Goal: Browse casually

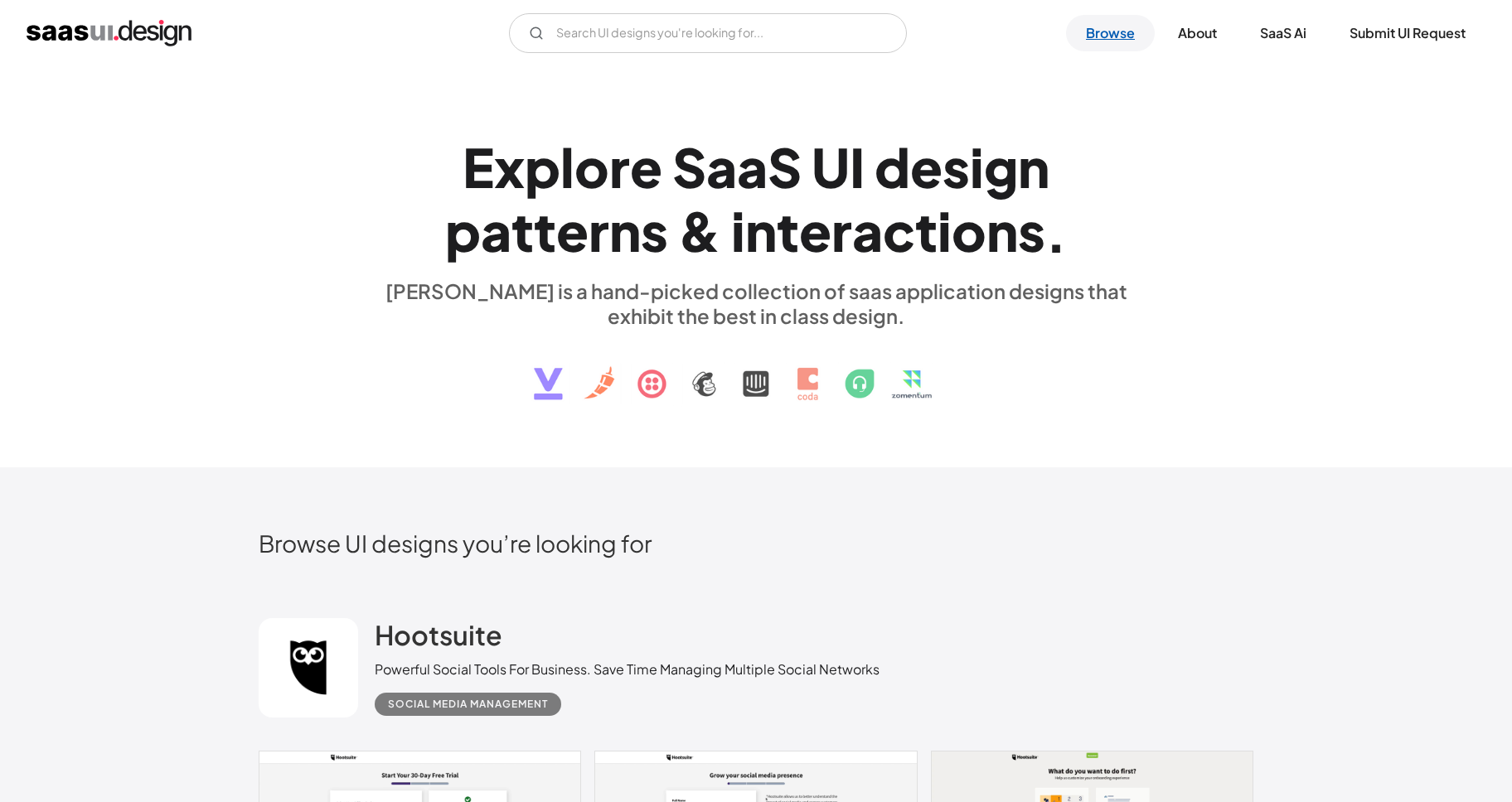
click at [1110, 16] on link "Browse" at bounding box center [1110, 33] width 89 height 37
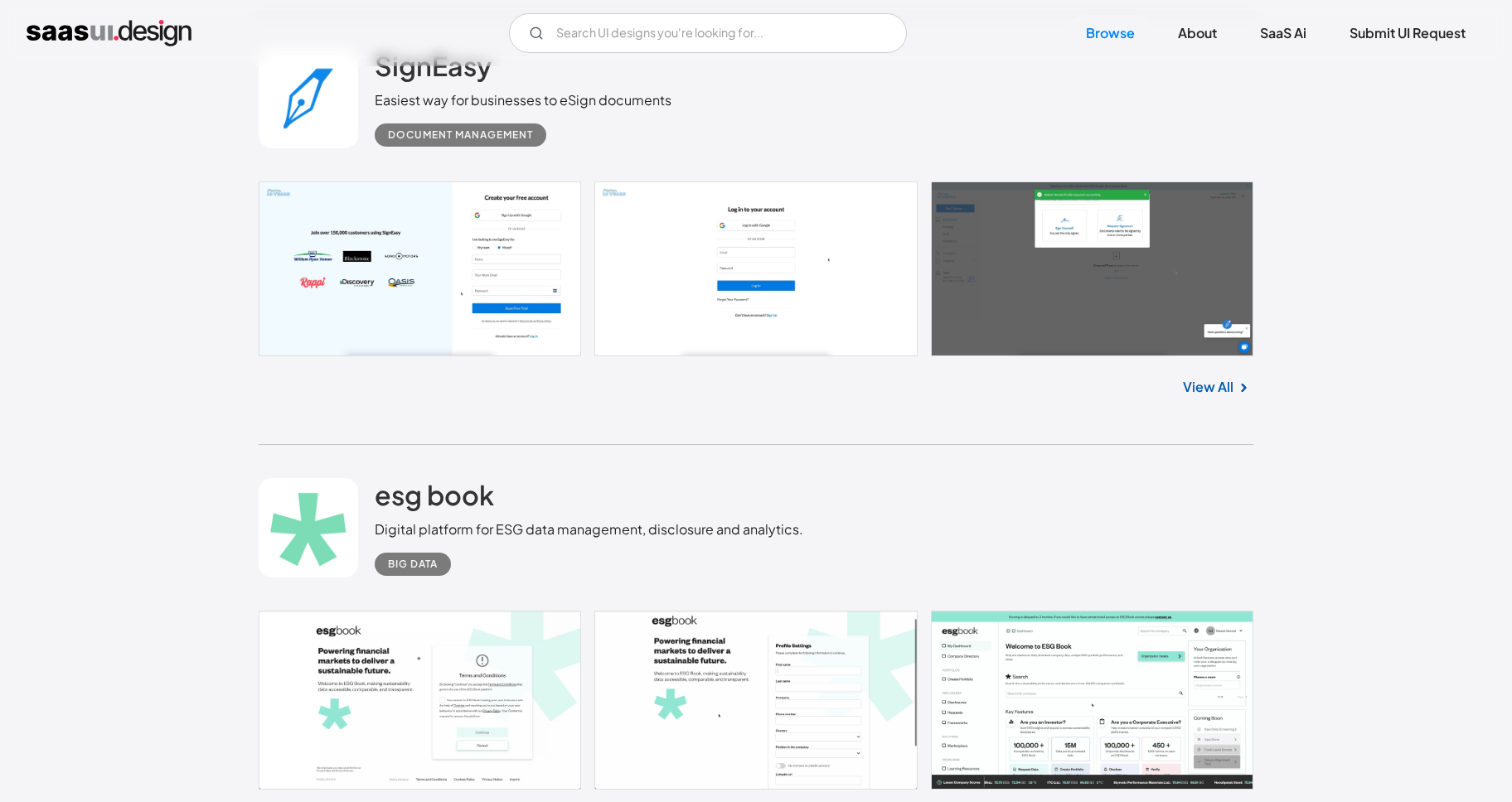
scroll to position [22208, 0]
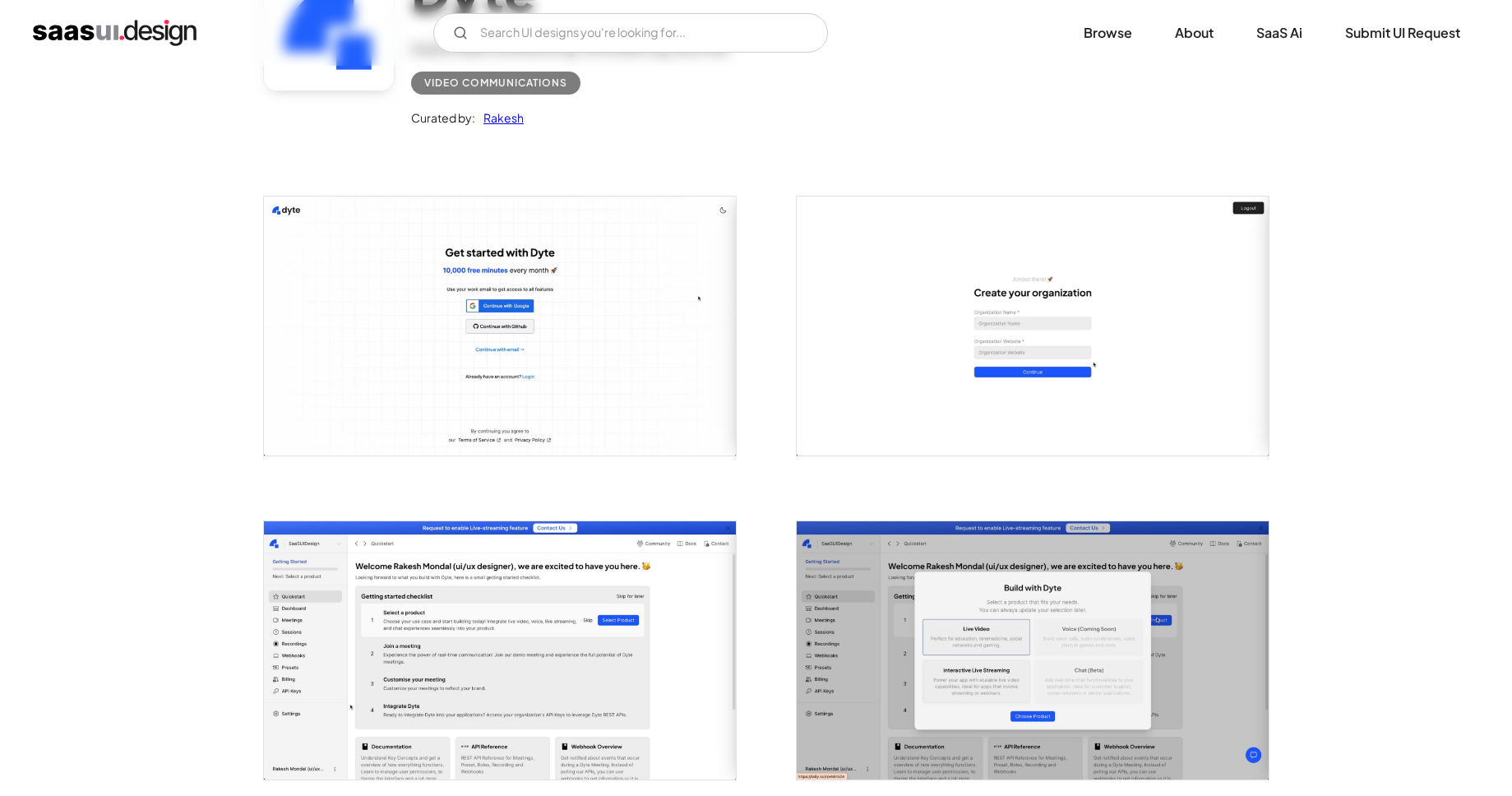
scroll to position [540, 0]
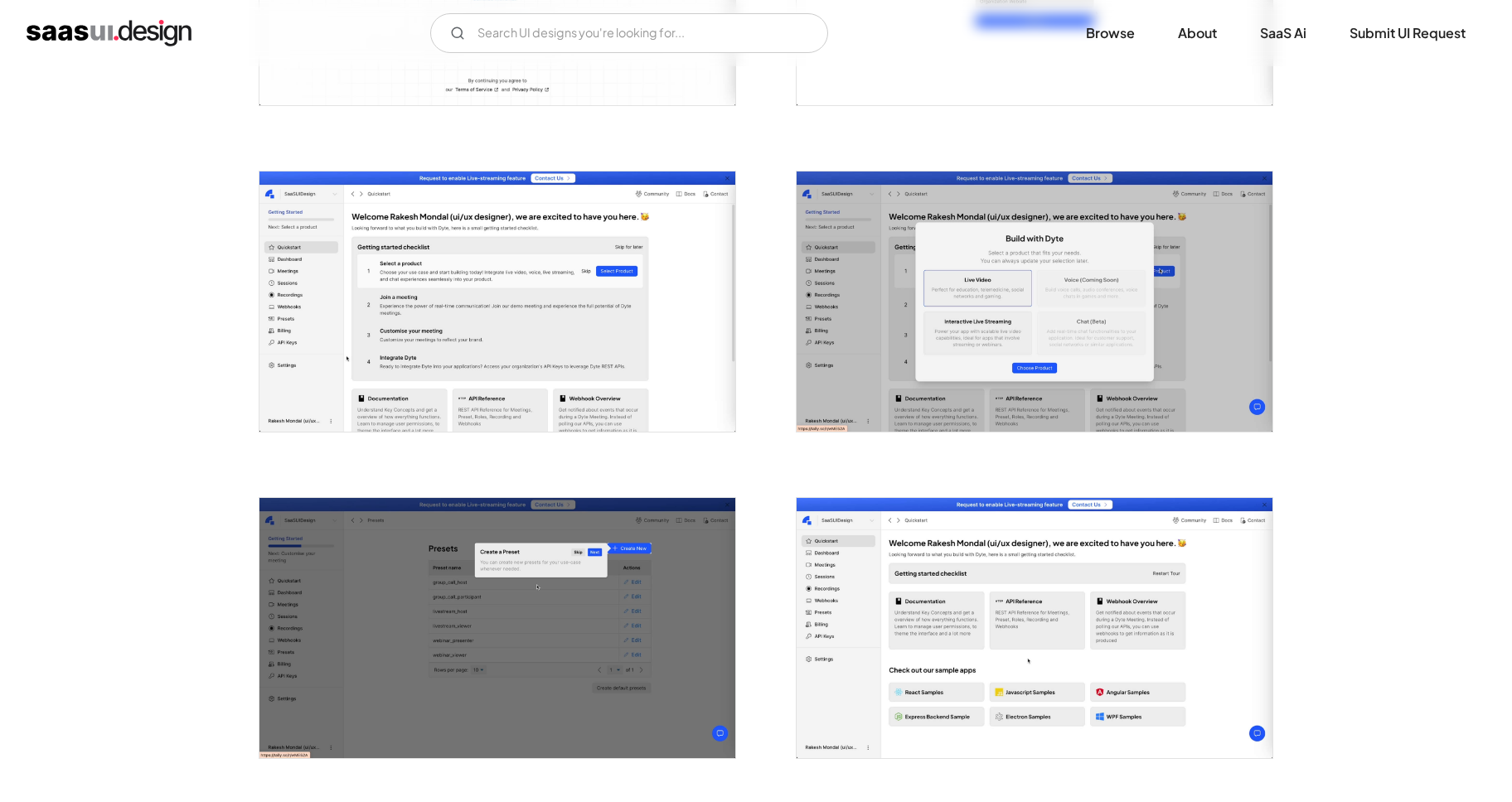
click at [645, 352] on img "open lightbox" at bounding box center [497, 301] width 476 height 260
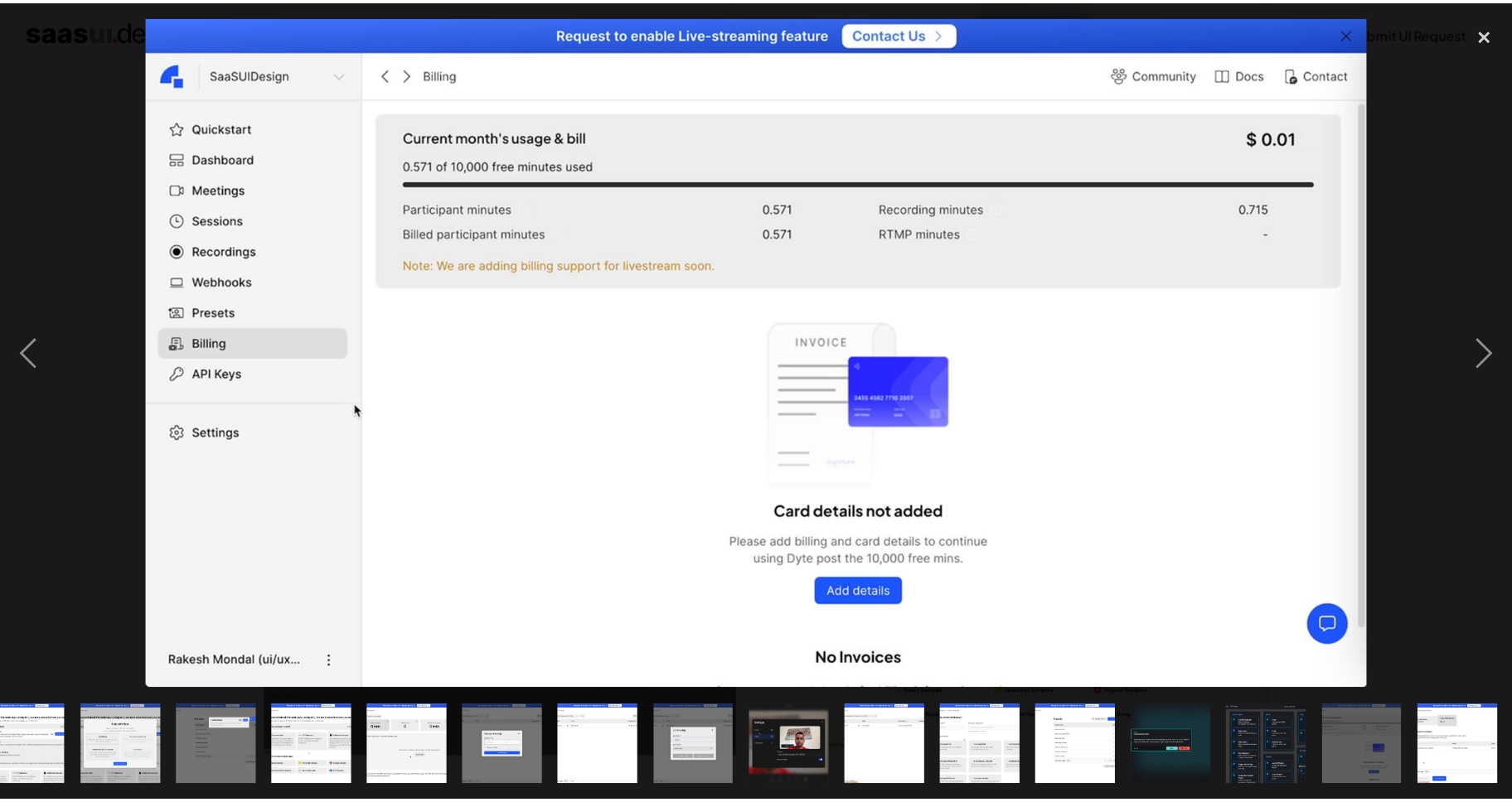
scroll to position [0, 225]
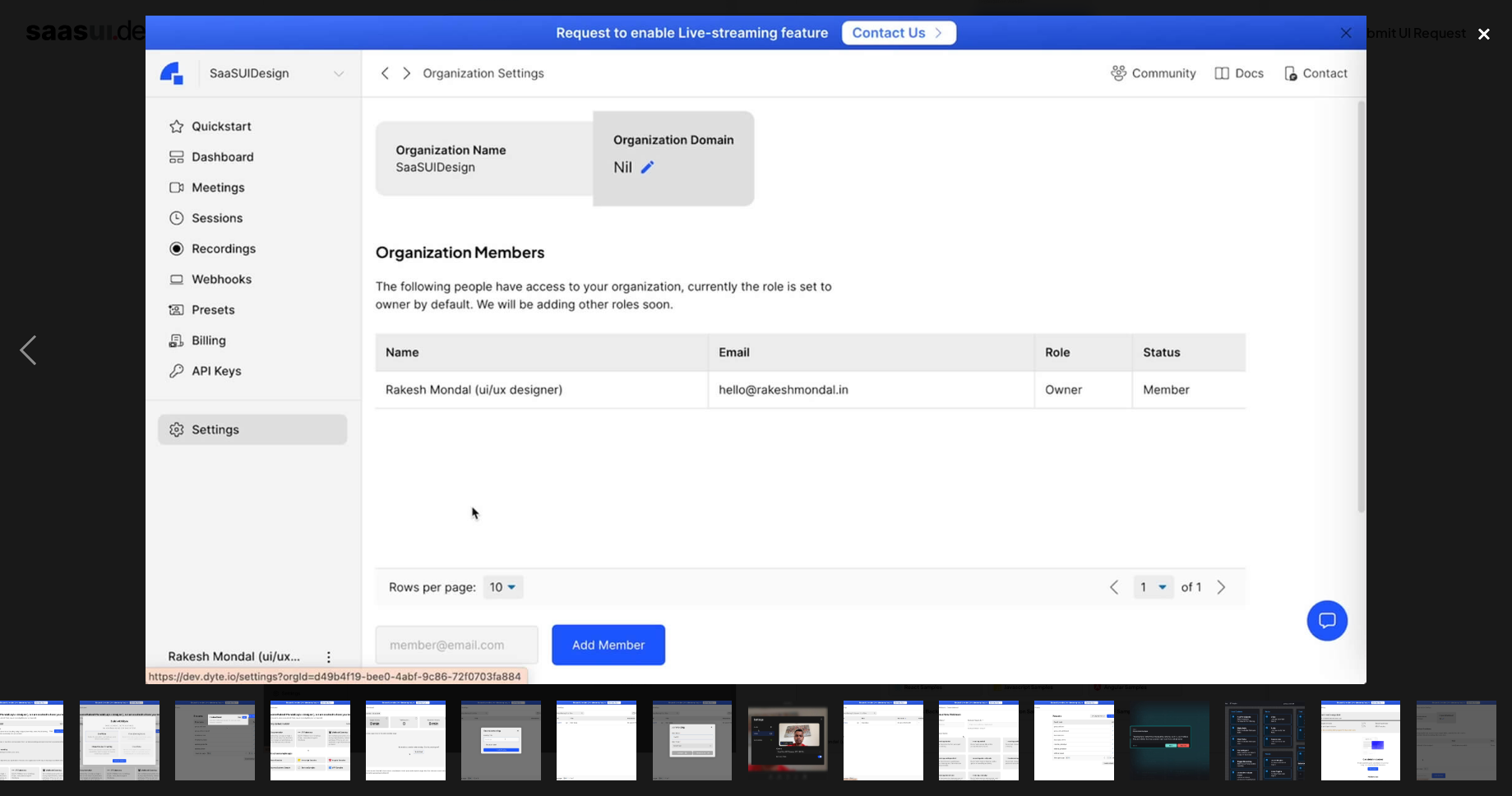
click at [1488, 38] on div "close lightbox" at bounding box center [1484, 34] width 56 height 36
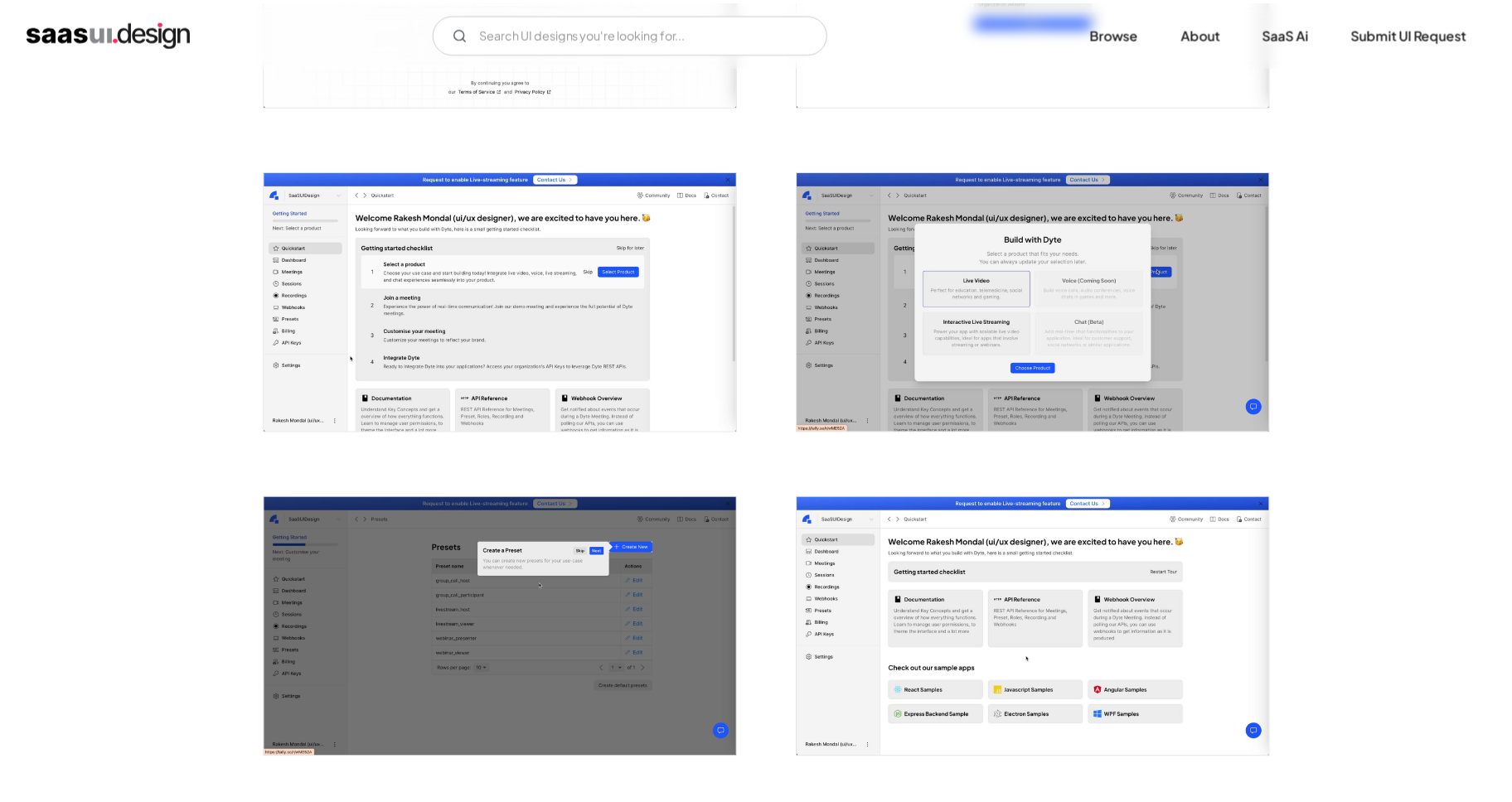
scroll to position [0, 0]
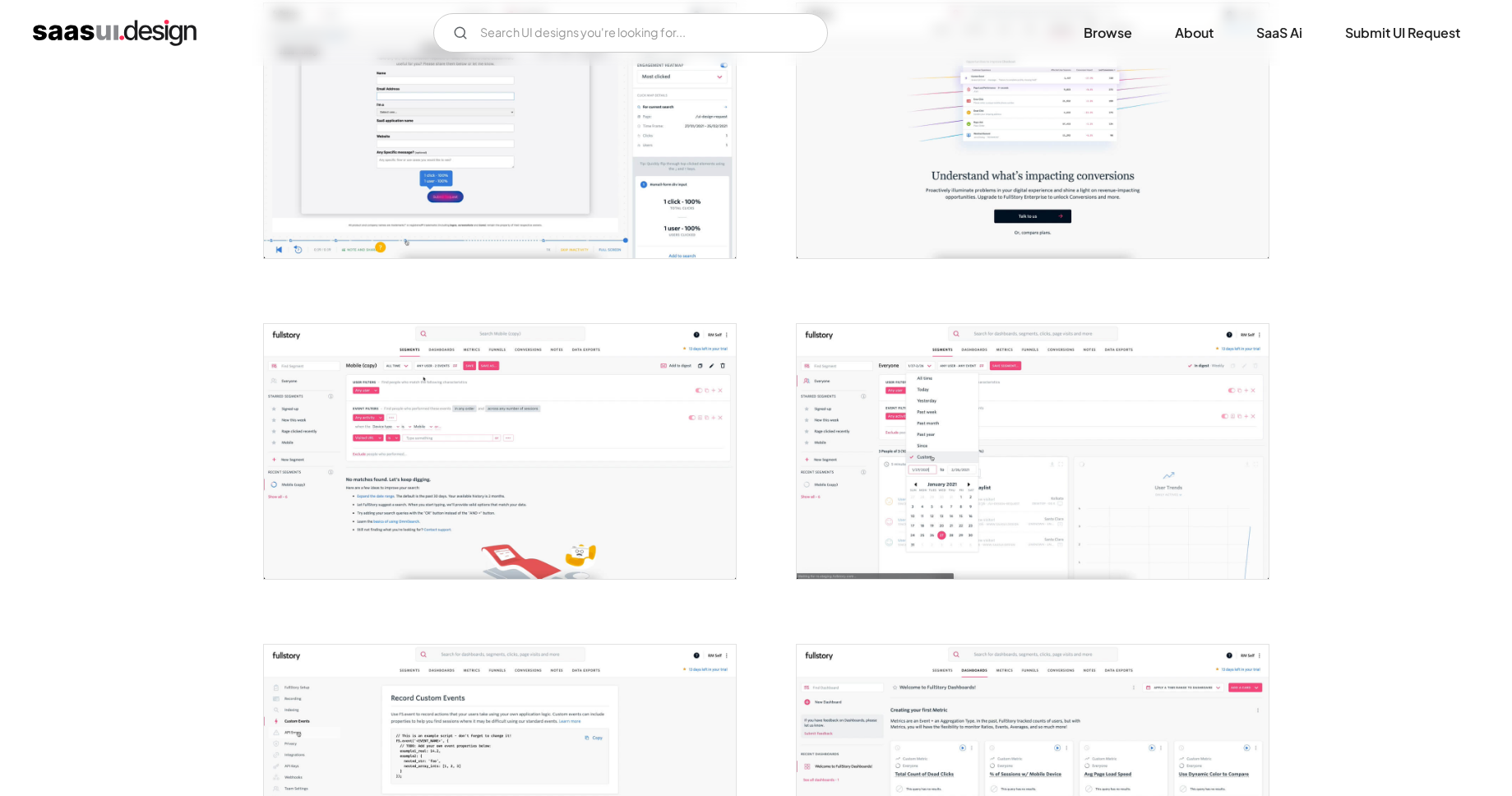
scroll to position [399, 0]
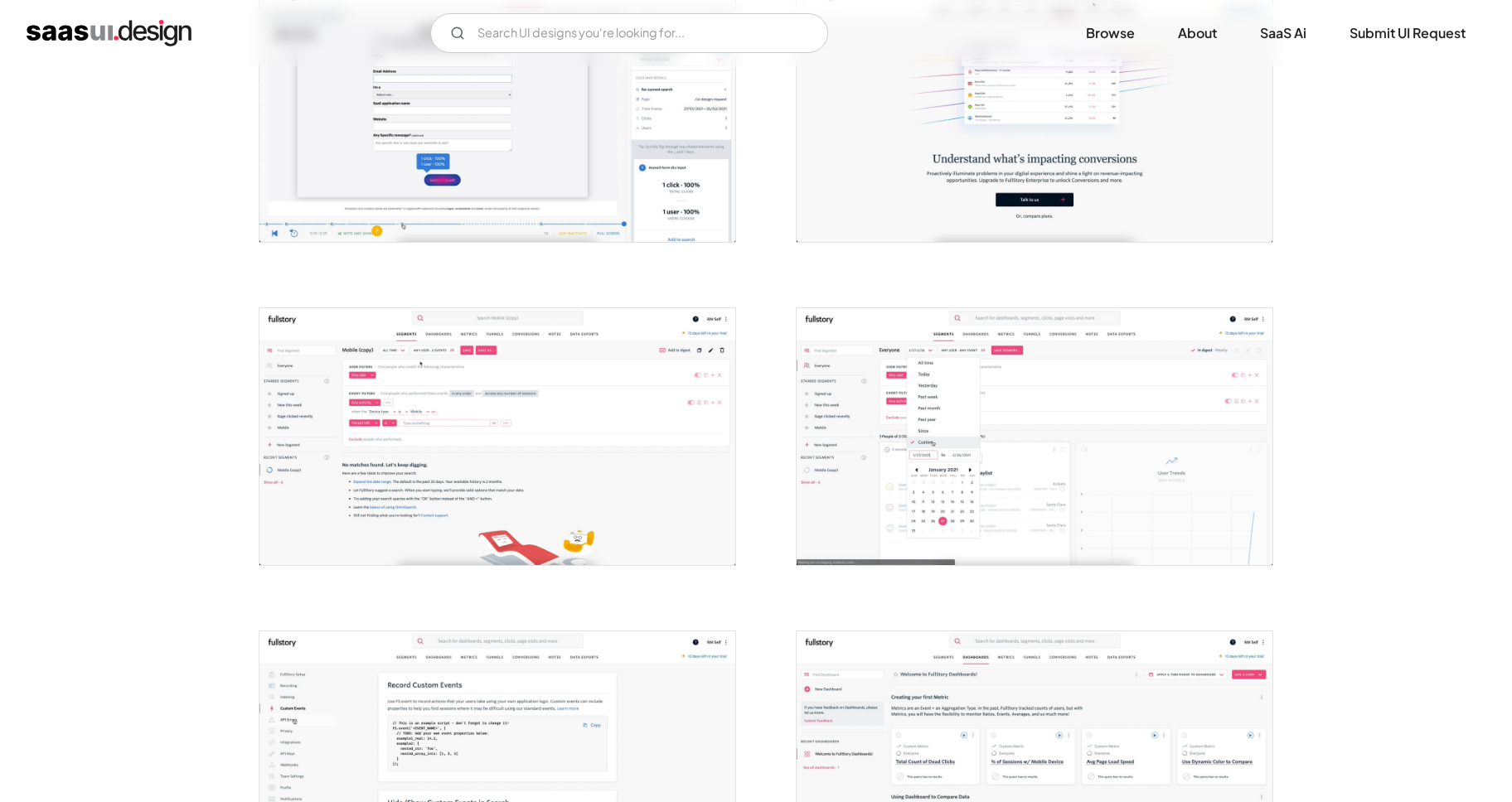
click at [619, 475] on img "open lightbox" at bounding box center [497, 436] width 476 height 257
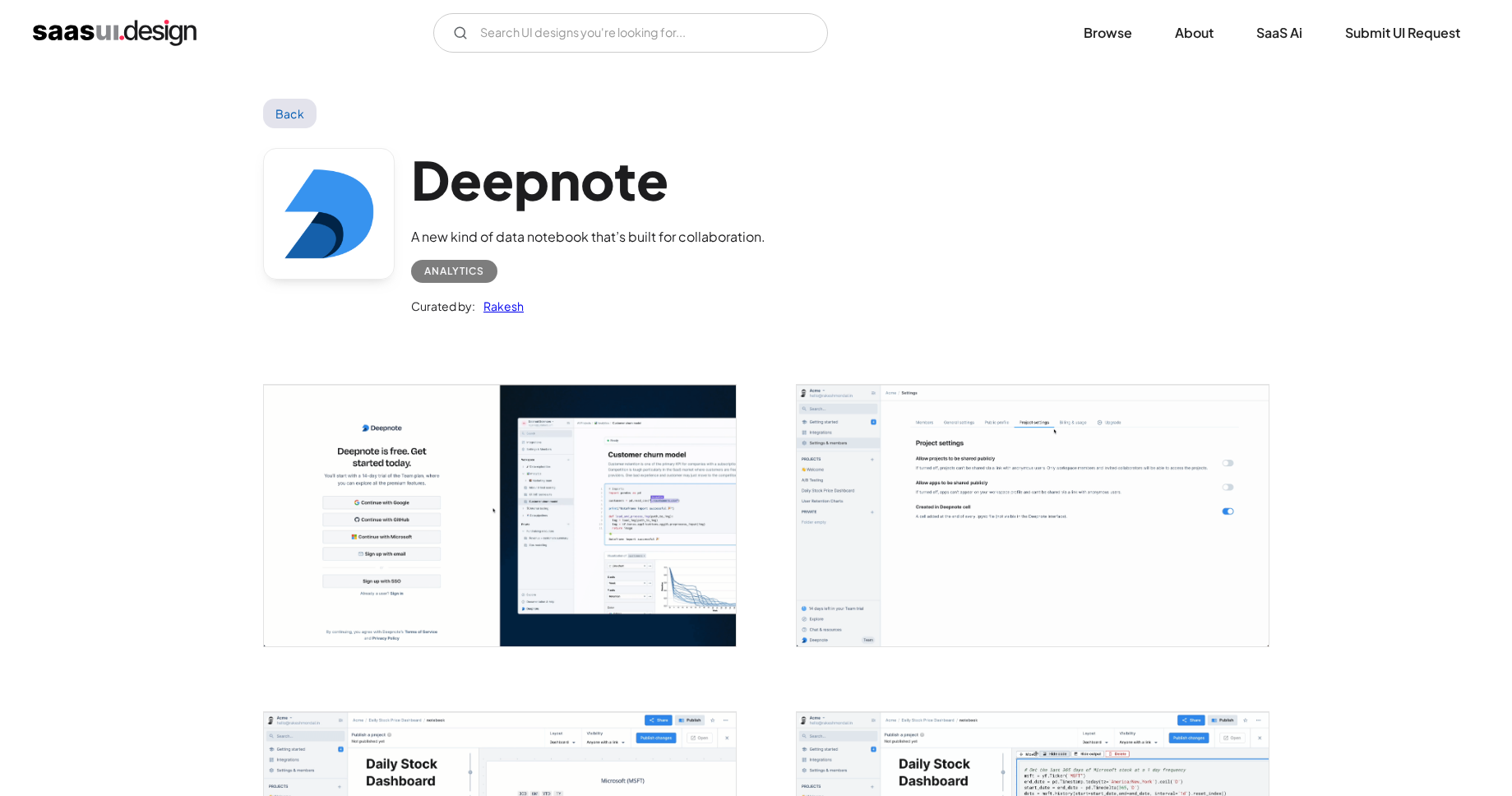
scroll to position [139, 0]
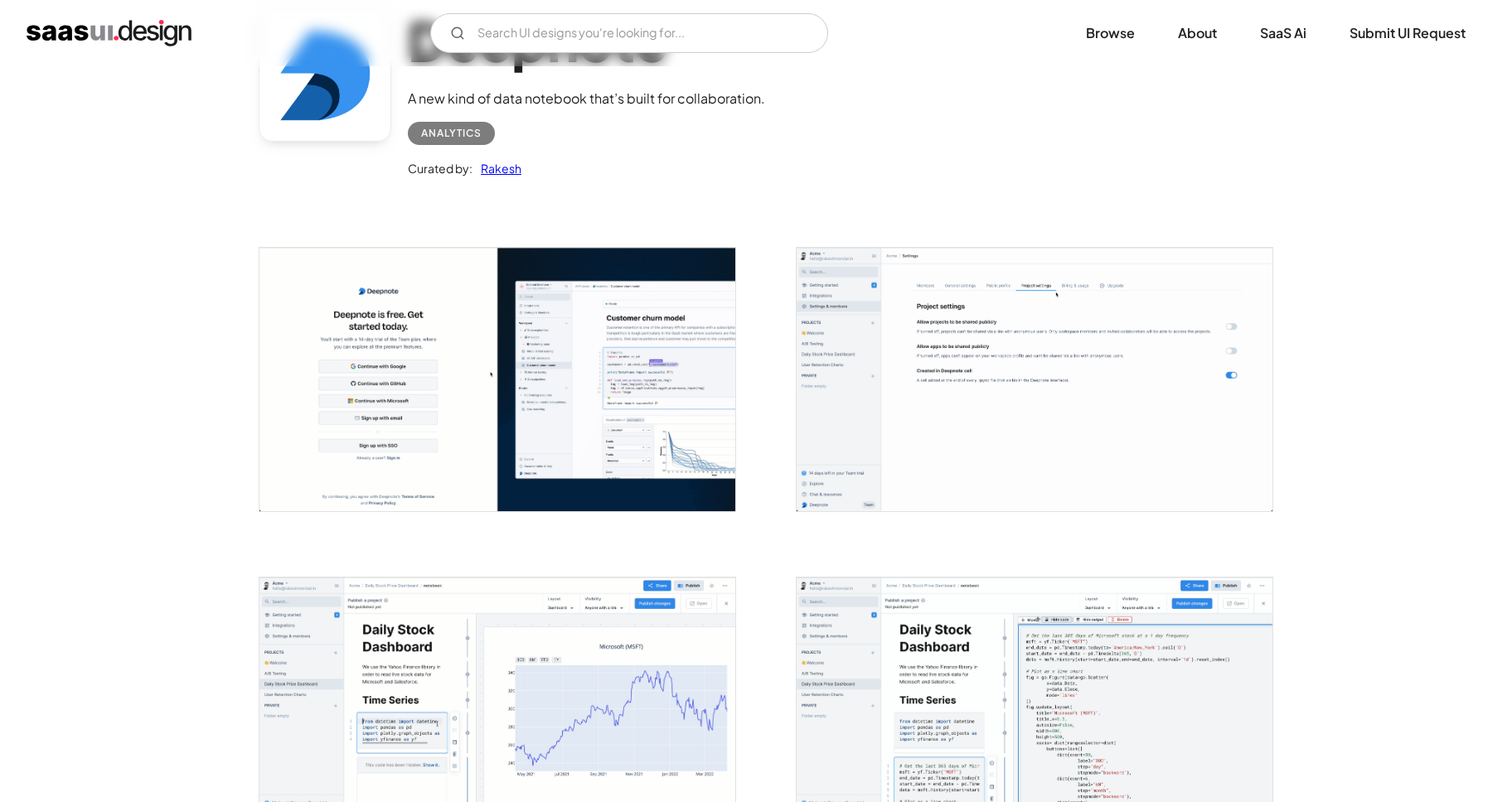
click at [976, 276] on img "open lightbox" at bounding box center [1034, 380] width 476 height 263
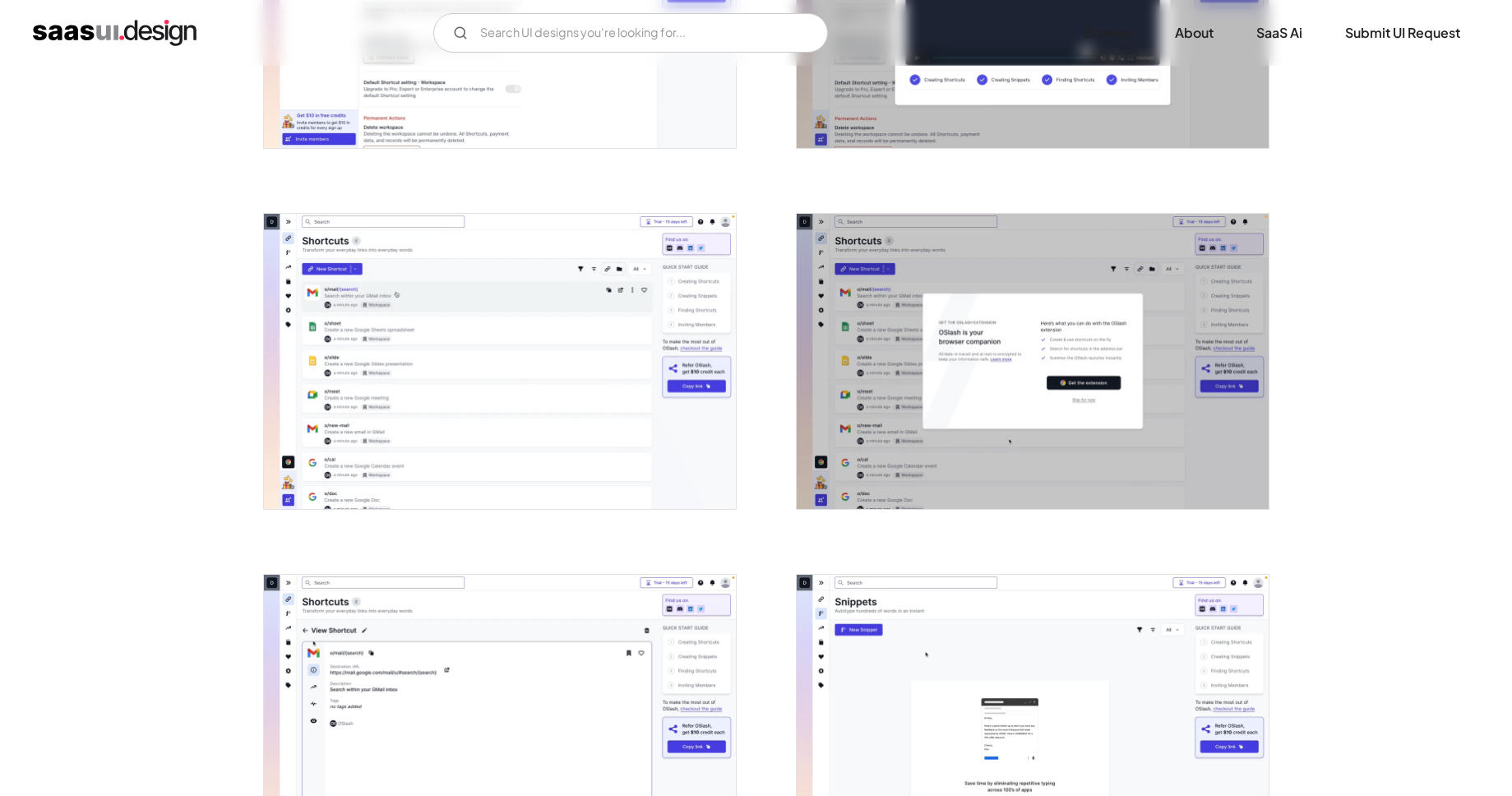
scroll to position [997, 0]
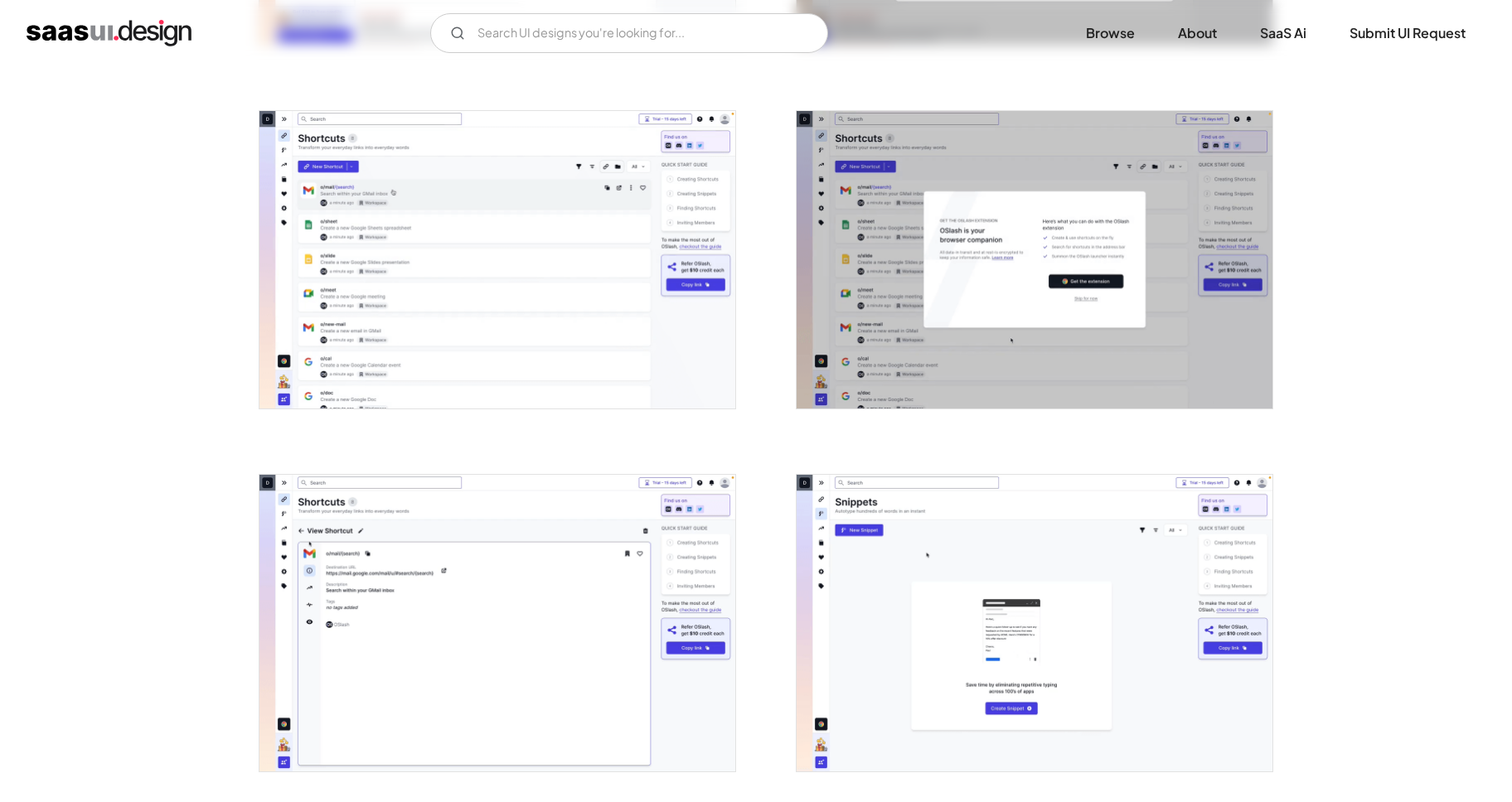
click at [631, 298] on img "open lightbox" at bounding box center [497, 260] width 476 height 298
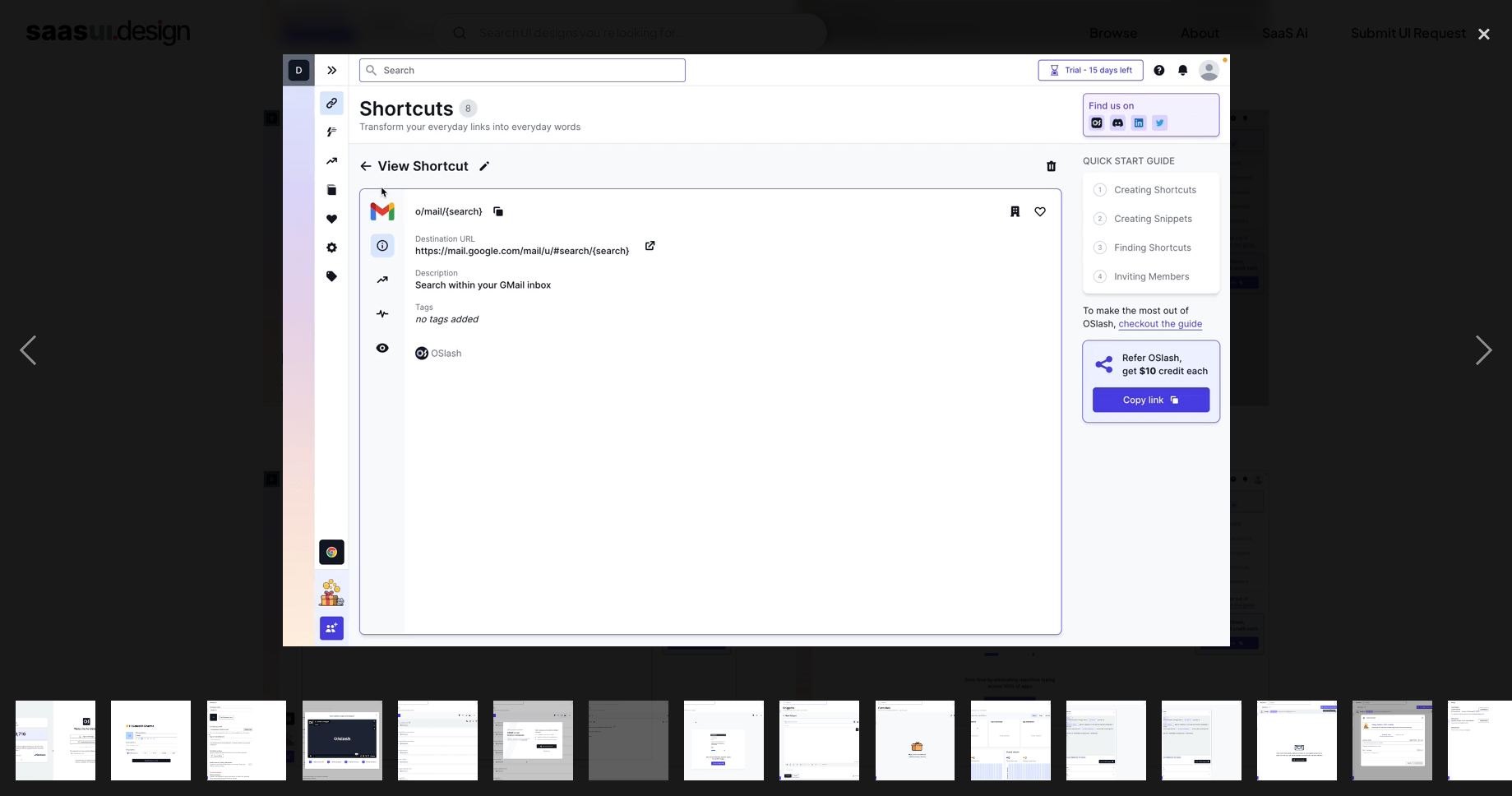
click at [686, 702] on img "show item 8 of 20" at bounding box center [724, 741] width 127 height 80
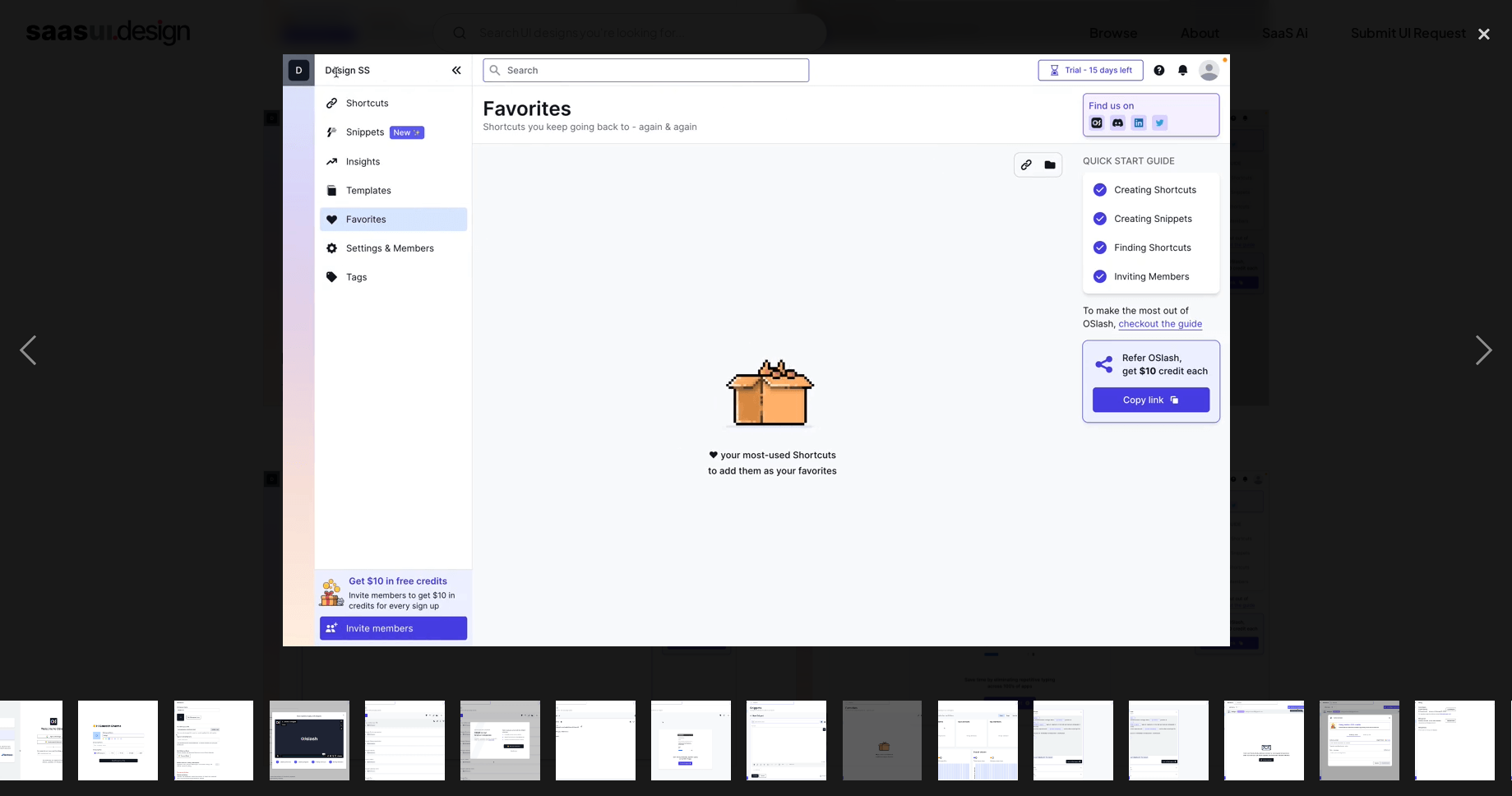
scroll to position [0, 413]
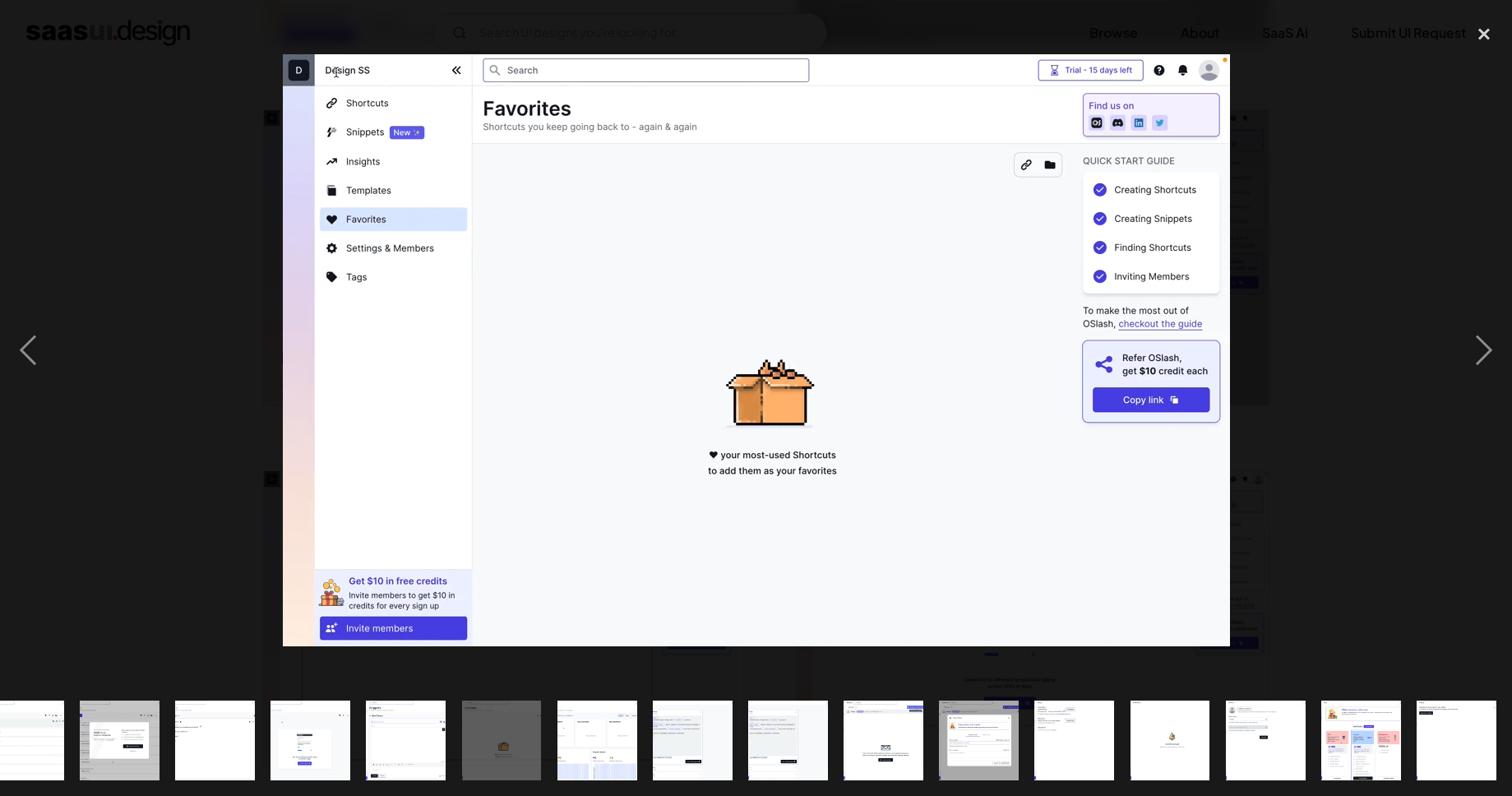
click at [1499, 709] on div at bounding box center [756, 740] width 1512 height 112
click at [1460, 722] on img "show item 20 of 20" at bounding box center [1456, 741] width 127 height 80
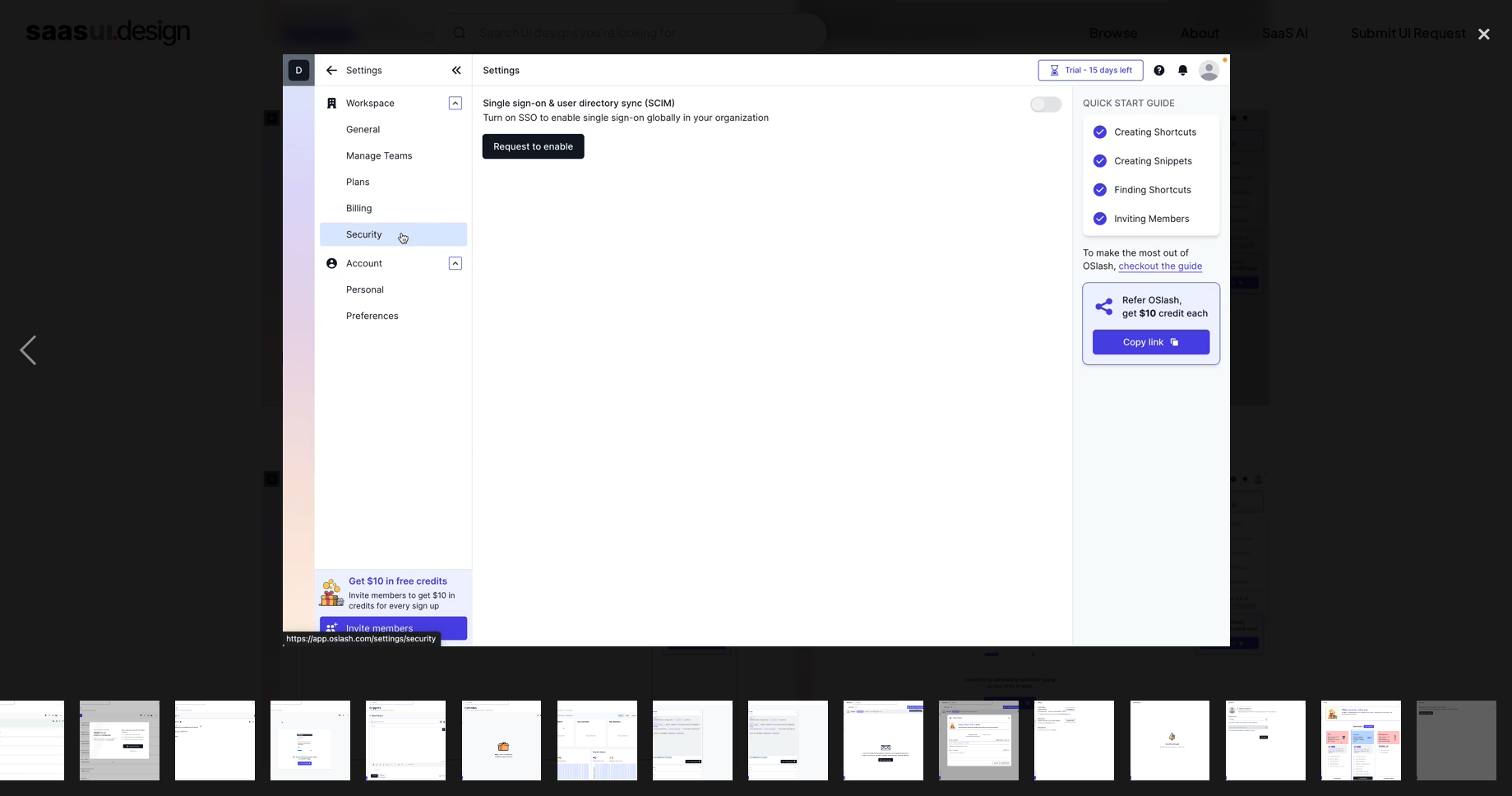
click at [942, 338] on img at bounding box center [756, 350] width 947 height 592
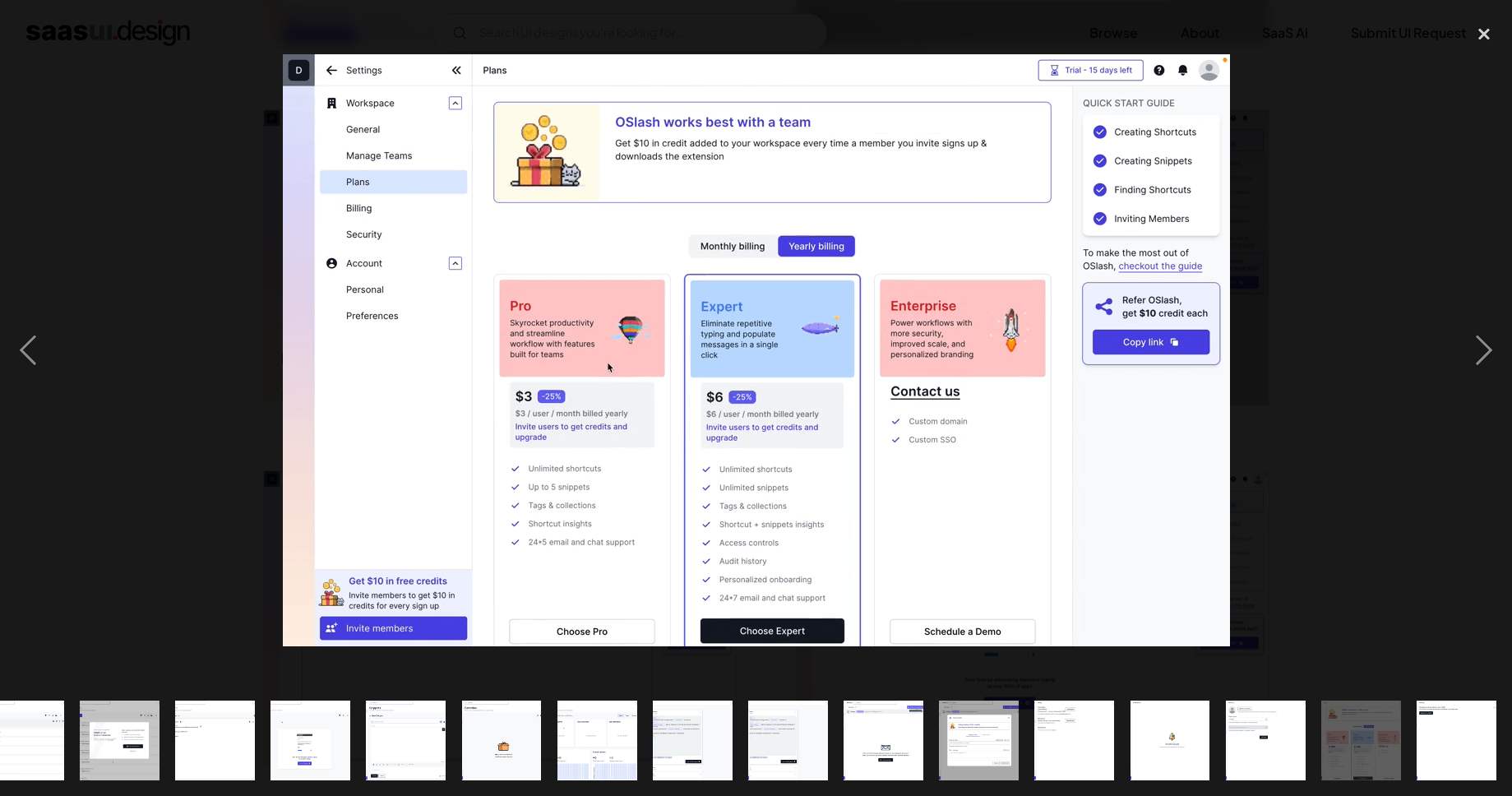
click at [1357, 720] on img "show item 19 of 20" at bounding box center [1360, 741] width 127 height 80
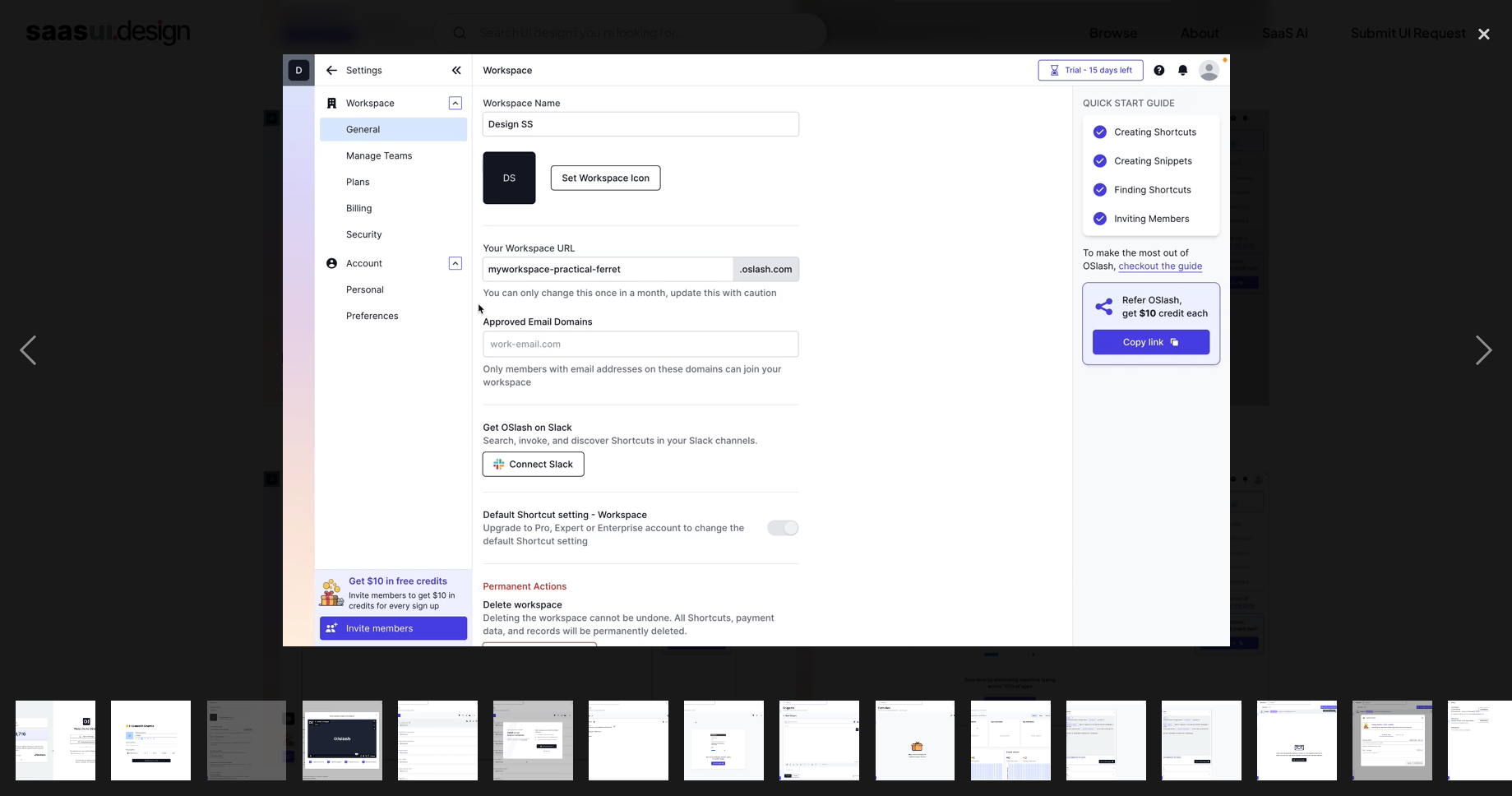
scroll to position [0, 33]
